Goal: Navigation & Orientation: Find specific page/section

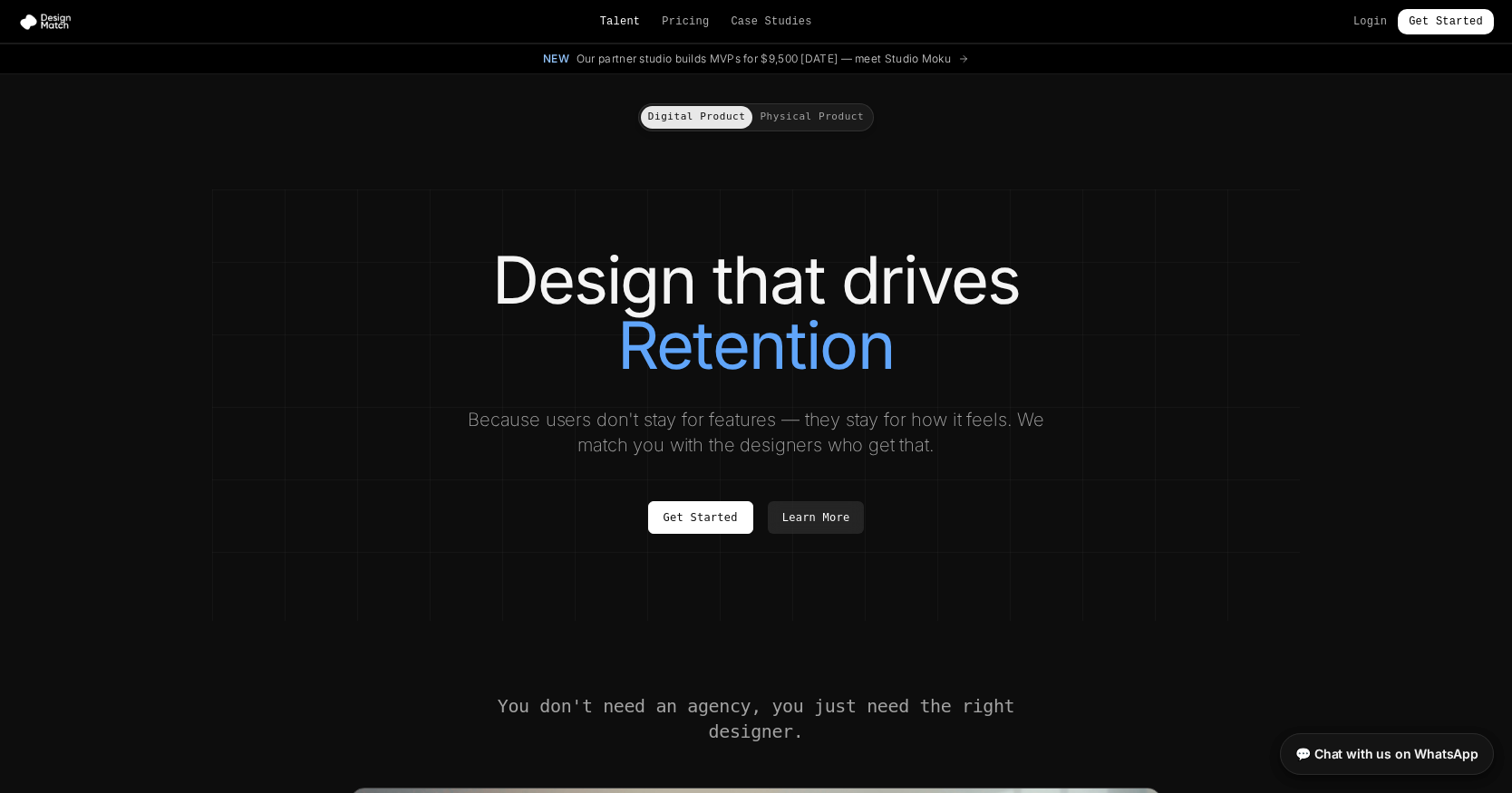
click at [614, 20] on link "Talent" at bounding box center [620, 21] width 41 height 14
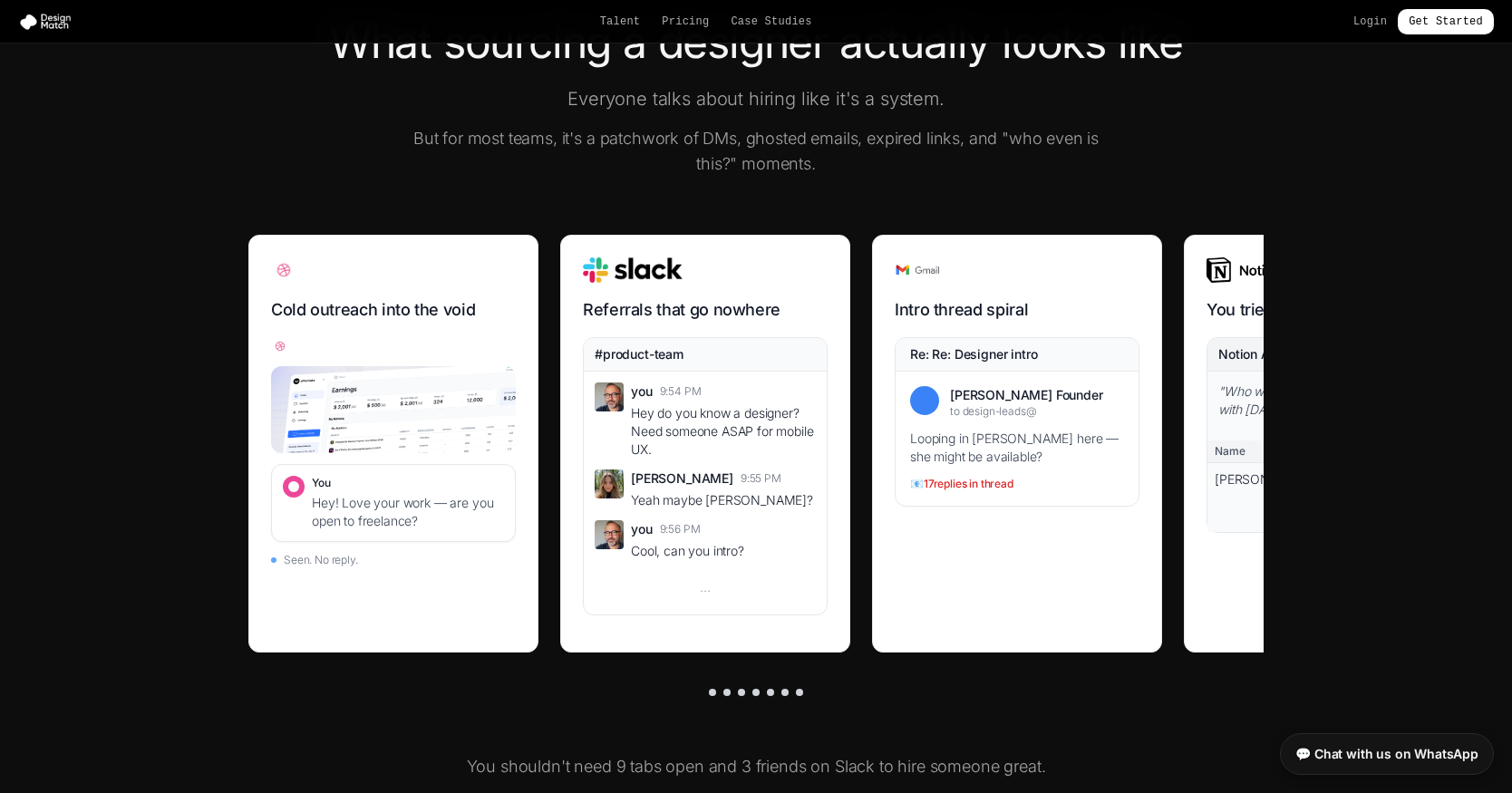
scroll to position [586, 0]
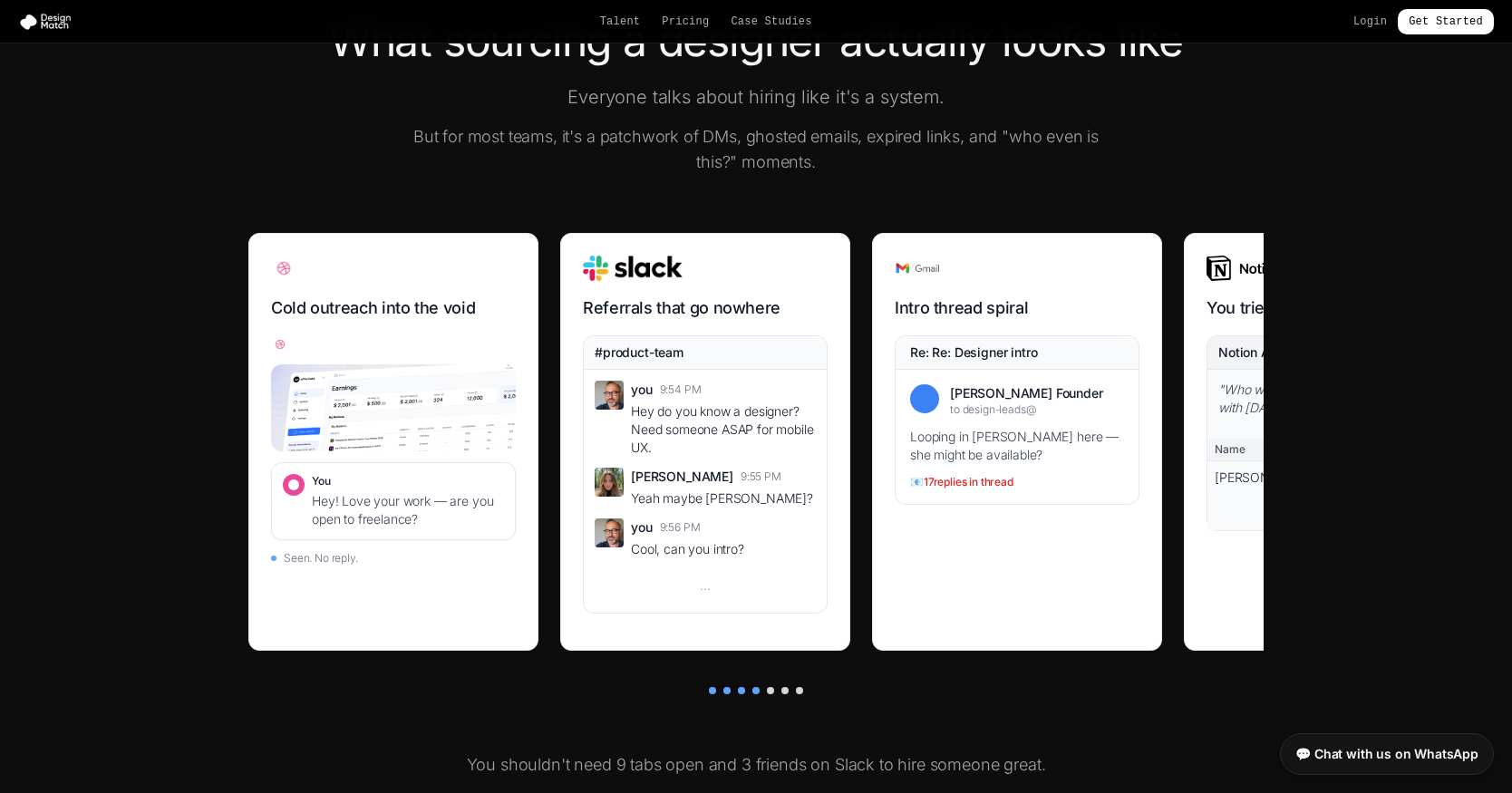
click at [723, 692] on div at bounding box center [727, 691] width 8 height 8
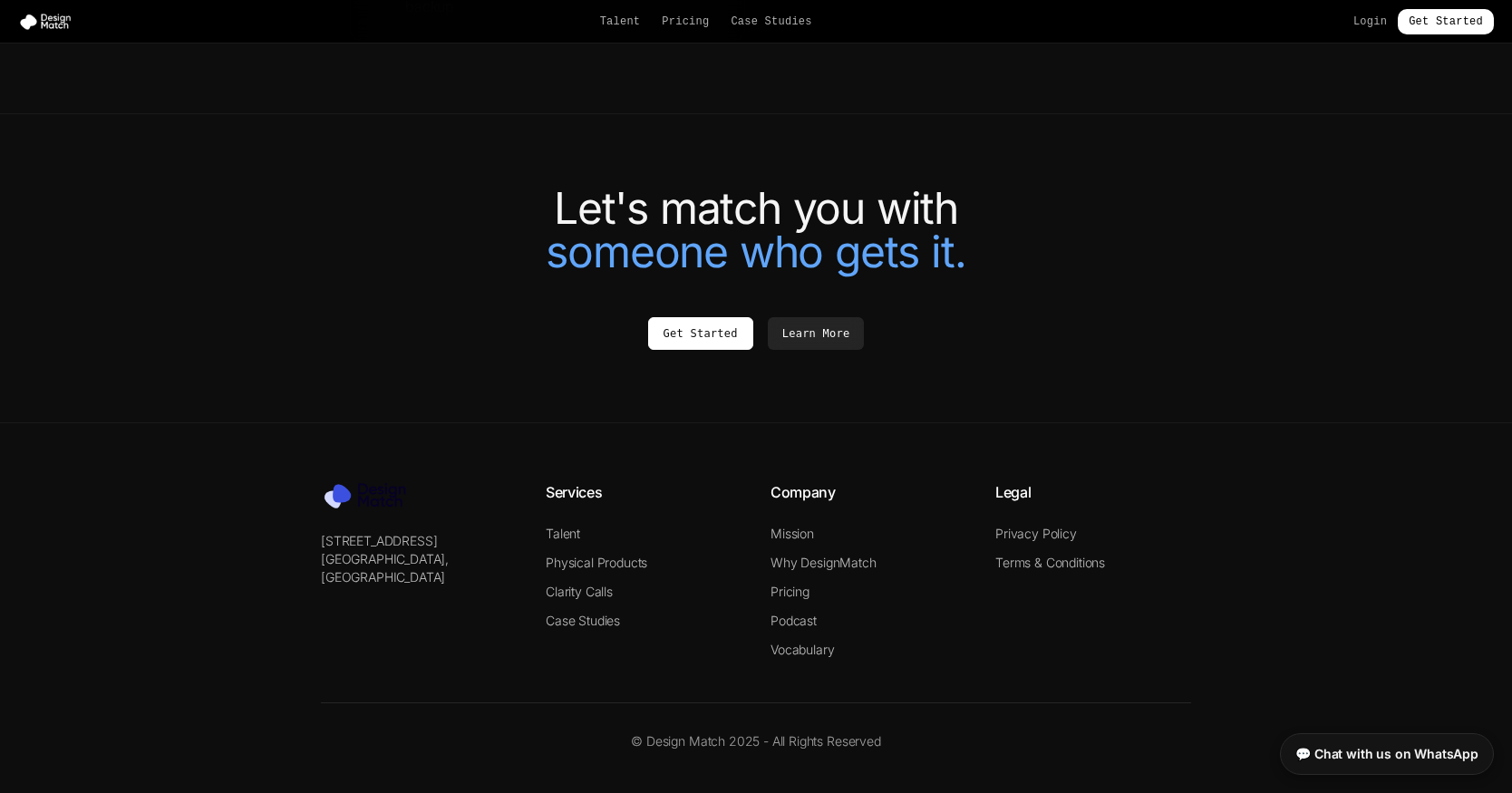
scroll to position [3943, 0]
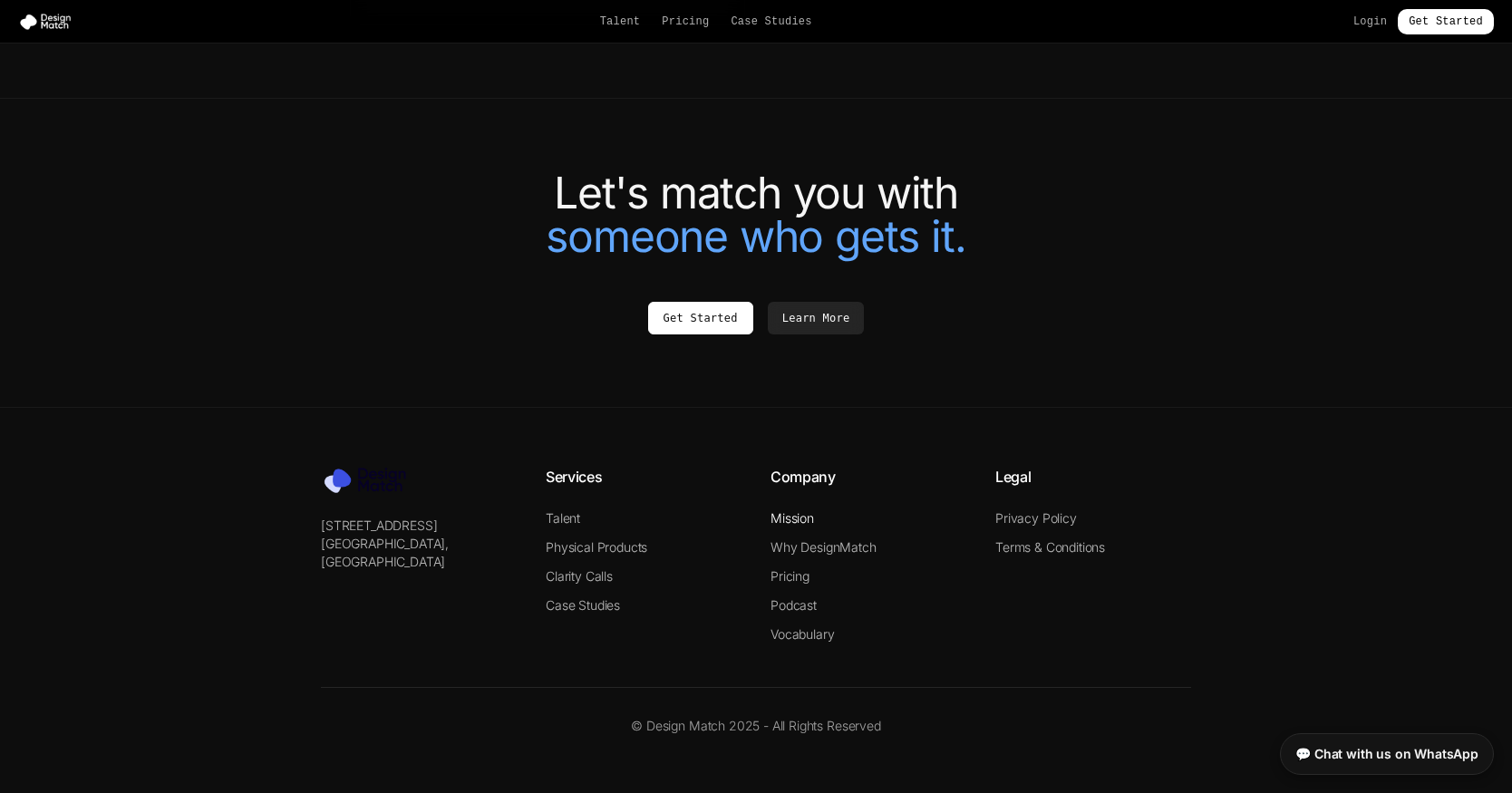
click at [805, 512] on link "Mission" at bounding box center [792, 518] width 43 height 15
